Goal: Task Accomplishment & Management: Manage account settings

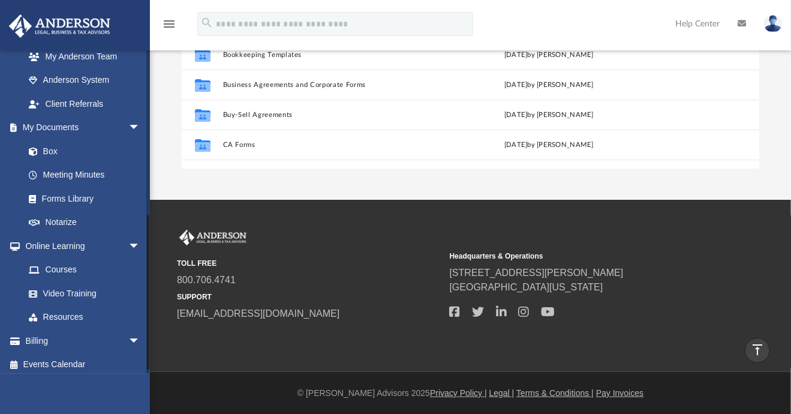
scroll to position [345, 0]
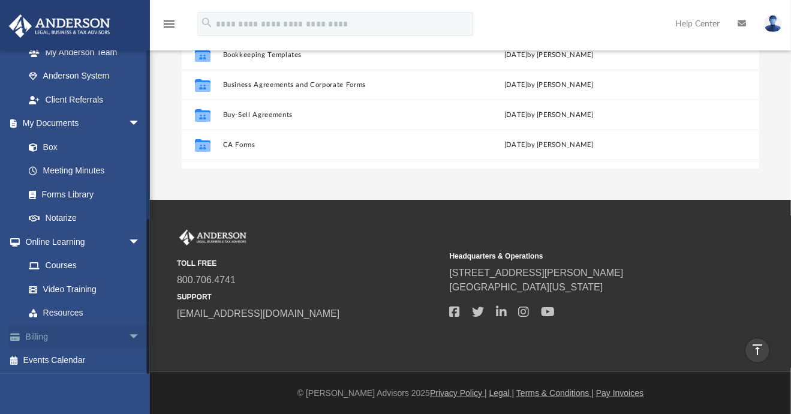
click at [128, 337] on span "arrow_drop_down" at bounding box center [140, 337] width 24 height 25
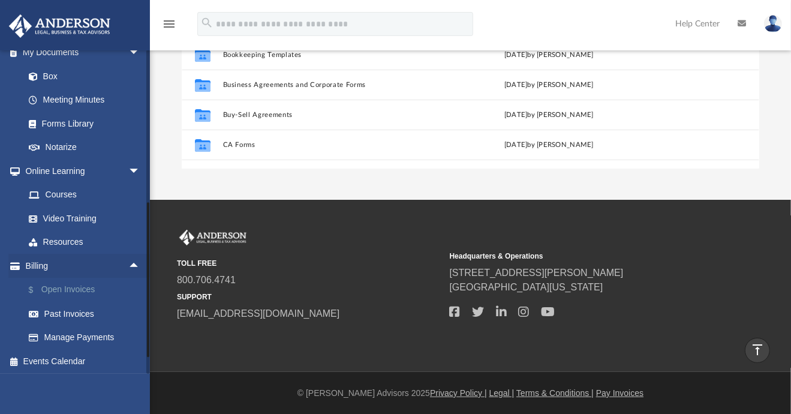
scroll to position [417, 0]
click at [77, 337] on link "Manage Payments" at bounding box center [88, 337] width 142 height 24
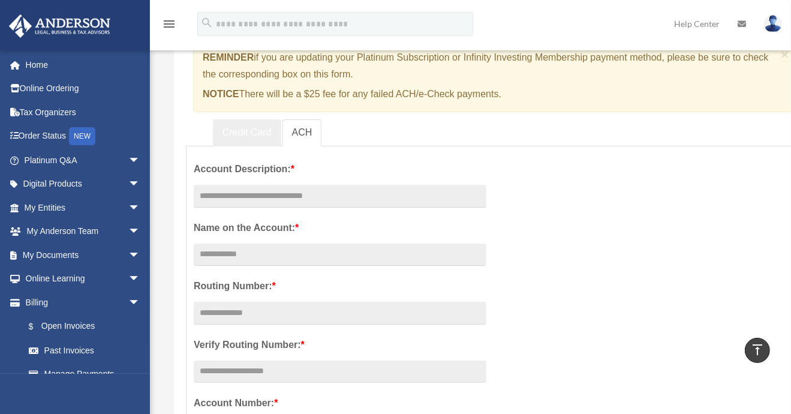
scroll to position [109, 0]
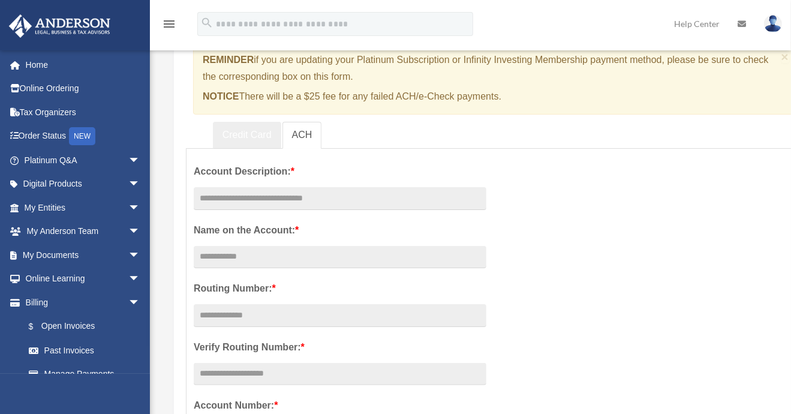
click at [242, 136] on link "Credit Card" at bounding box center [247, 135] width 68 height 27
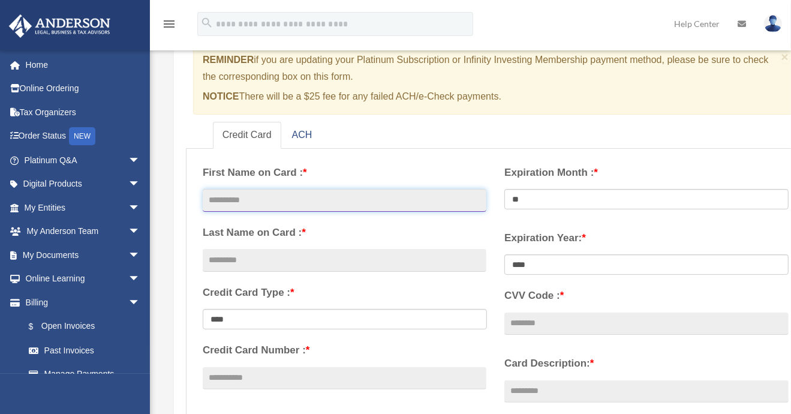
click at [248, 197] on input "text" at bounding box center [345, 200] width 284 height 23
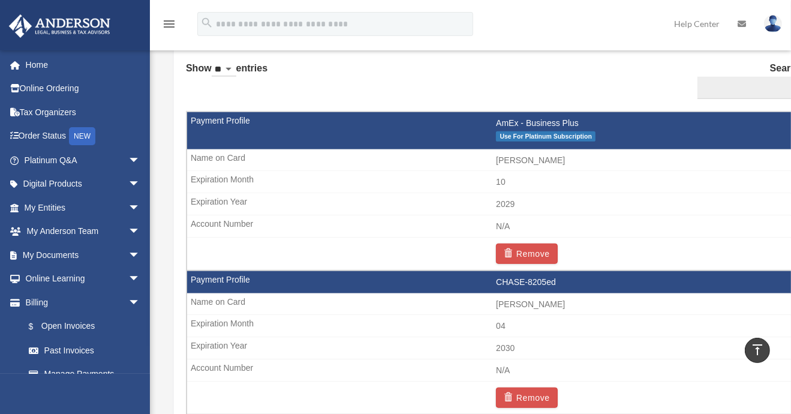
scroll to position [709, 0]
